Goal: Information Seeking & Learning: Check status

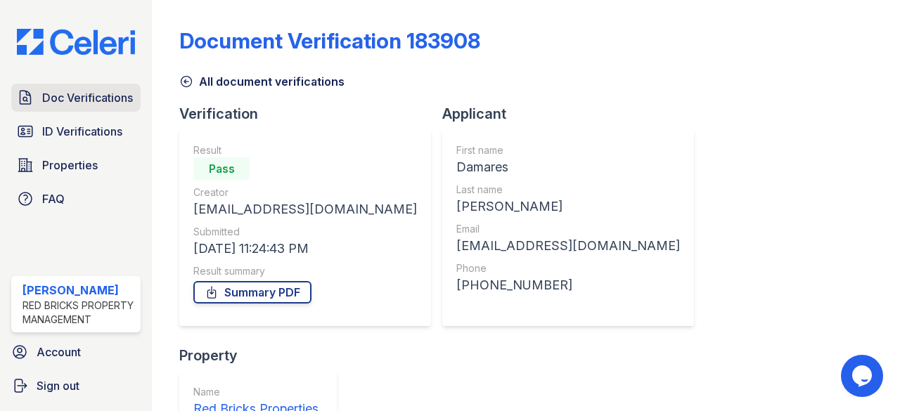
click at [76, 91] on span "Doc Verifications" at bounding box center [87, 97] width 91 height 17
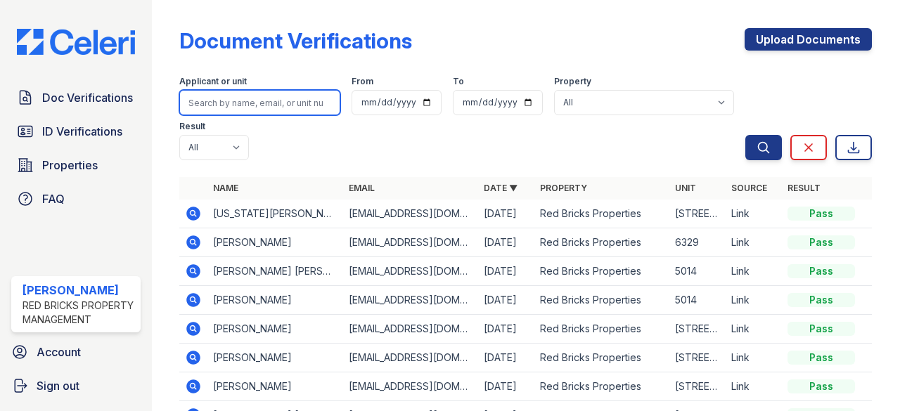
click at [265, 101] on input "search" at bounding box center [259, 102] width 161 height 25
paste input "Please let us know if you are available for a tour [DATE] at 6:15 PM with our a…"
type input "Please let us know if you are available for a tour [DATE] at 6:15 PM with our a…"
click at [319, 106] on input "Please let us know if you are available for a tour [DATE] at 6:15 PM with our a…" at bounding box center [259, 102] width 161 height 25
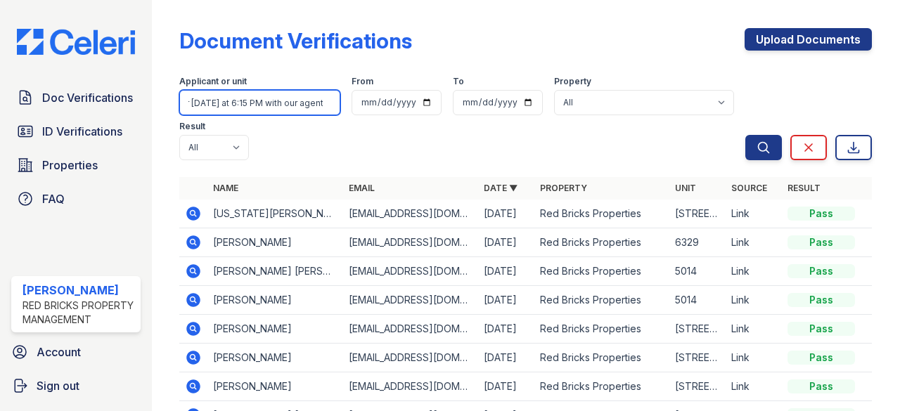
click at [311, 103] on input "Please let us know if you are available for a tour [DATE] at 6:15 PM with our a…" at bounding box center [259, 102] width 161 height 25
click at [269, 101] on input "search" at bounding box center [259, 102] width 161 height 25
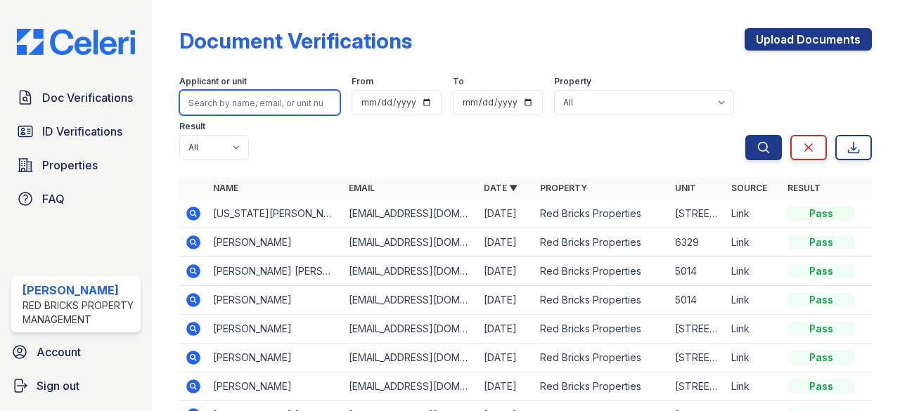
click at [269, 101] on input "search" at bounding box center [259, 102] width 161 height 25
click at [264, 103] on input "search" at bounding box center [259, 102] width 161 height 25
paste input "[PERSON_NAME]"
click at [229, 99] on input "[PERSON_NAME]" at bounding box center [259, 102] width 161 height 25
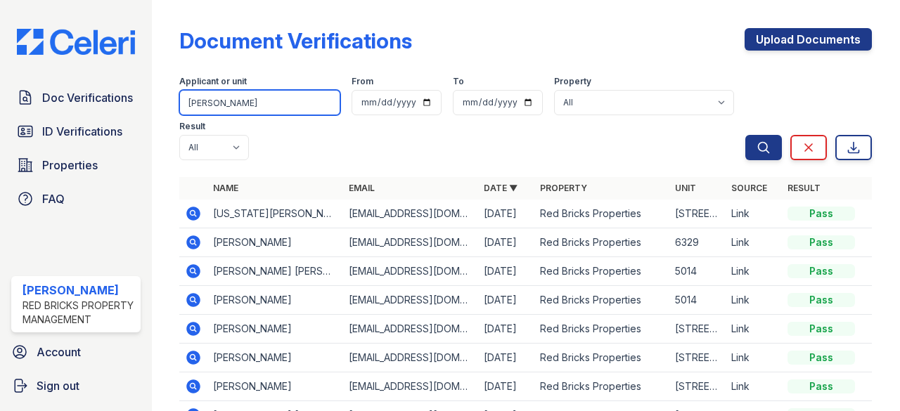
click at [229, 99] on input "[PERSON_NAME]" at bounding box center [259, 102] width 161 height 25
type input "[PERSON_NAME]"
click at [745, 135] on button "Search" at bounding box center [763, 147] width 37 height 25
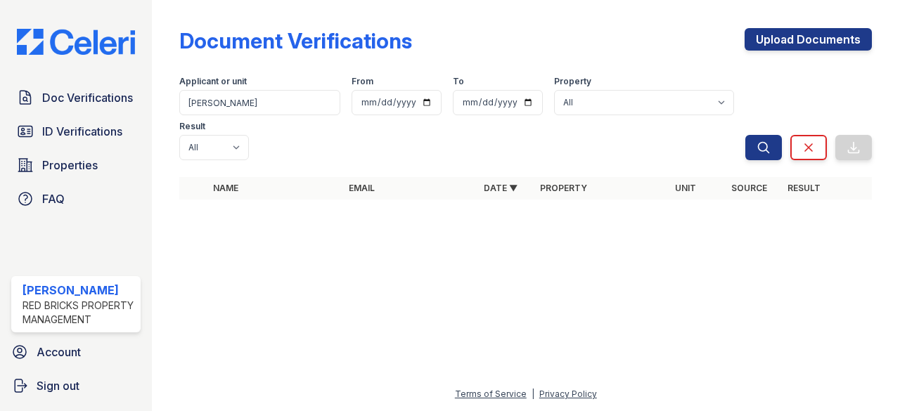
click at [364, 274] on div at bounding box center [525, 311] width 703 height 150
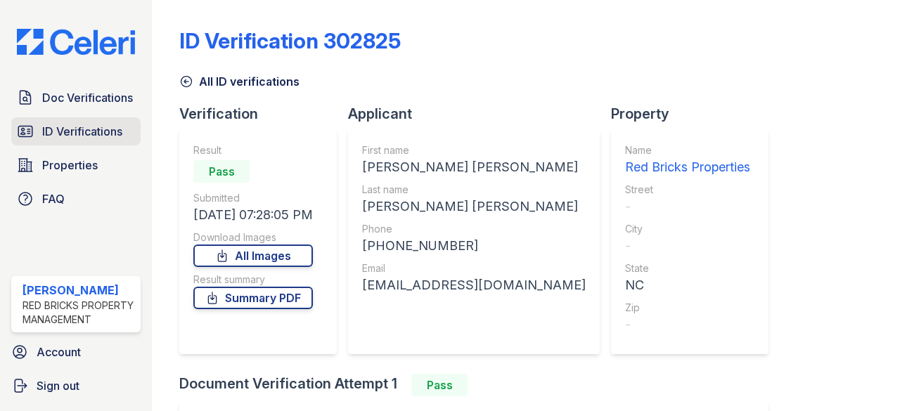
click at [53, 137] on link "ID Verifications" at bounding box center [75, 131] width 129 height 28
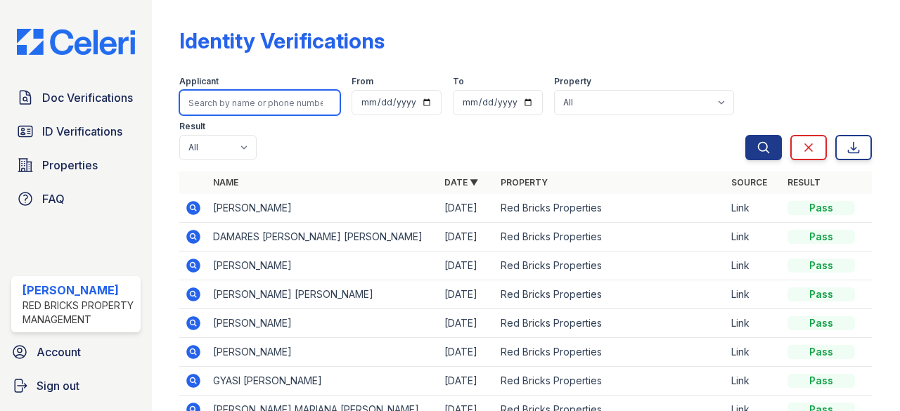
click at [236, 105] on input "search" at bounding box center [259, 102] width 161 height 25
paste input "[PERSON_NAME]"
click at [236, 105] on input "[PERSON_NAME]" at bounding box center [259, 102] width 161 height 25
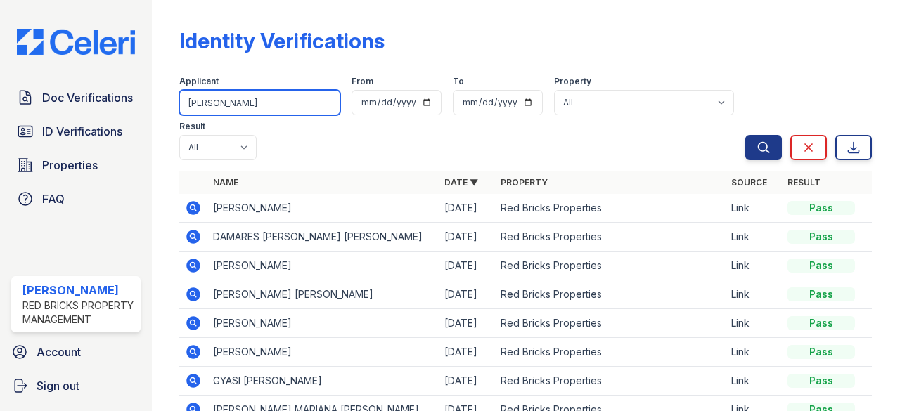
click at [236, 105] on input "[PERSON_NAME]" at bounding box center [259, 102] width 161 height 25
type input "[PERSON_NAME]"
click at [745, 135] on button "Search" at bounding box center [763, 147] width 37 height 25
